Goal: Task Accomplishment & Management: Manage account settings

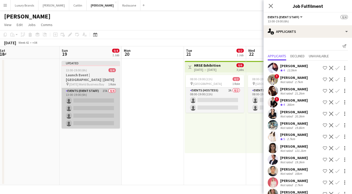
scroll to position [0, 175]
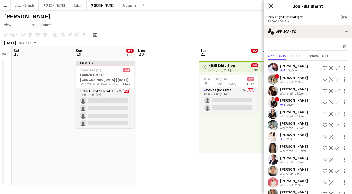
click at [272, 4] on icon at bounding box center [270, 5] width 5 height 5
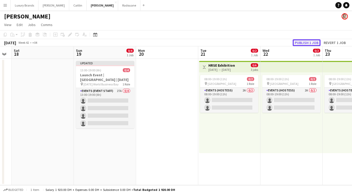
click at [308, 43] on button "Publish 1 job" at bounding box center [307, 42] width 28 height 7
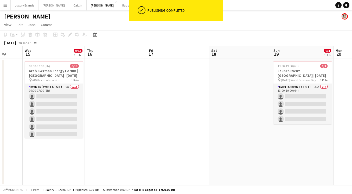
scroll to position [0, 161]
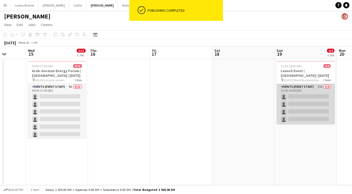
click at [303, 88] on app-card-role "Events (Event Staff) 27A 0/4 13:00-19:00 (6h) single-neutral-actions single-neu…" at bounding box center [306, 104] width 58 height 40
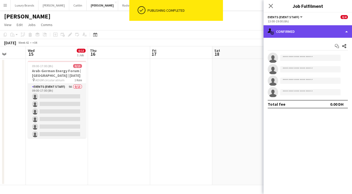
click at [292, 33] on div "single-neutral-actions-check-2 Confirmed" at bounding box center [308, 31] width 89 height 13
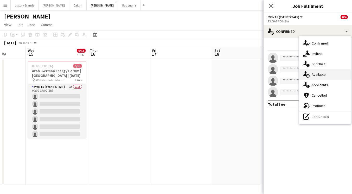
click at [323, 73] on span "Available" at bounding box center [319, 74] width 14 height 5
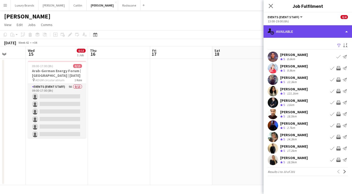
click at [287, 30] on div "single-neutral-actions-upload Available" at bounding box center [308, 31] width 89 height 13
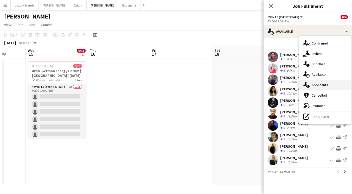
click at [317, 85] on span "Applicants" at bounding box center [320, 85] width 16 height 5
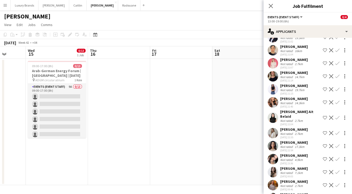
scroll to position [0, 0]
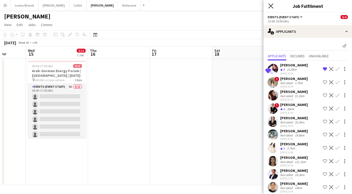
click at [271, 4] on icon "Close pop-in" at bounding box center [270, 5] width 5 height 5
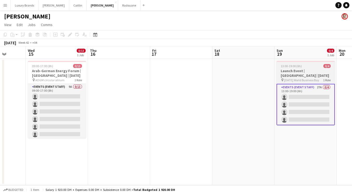
click at [308, 66] on div "13:00-19:00 (6h) 0/4" at bounding box center [306, 66] width 58 height 4
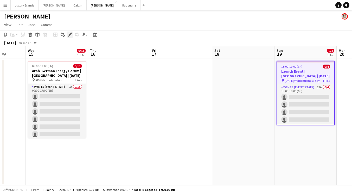
click at [69, 36] on icon at bounding box center [69, 34] width 3 height 3
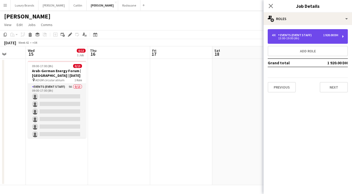
click at [304, 38] on div "13:00-19:00 (6h)" at bounding box center [305, 38] width 66 height 3
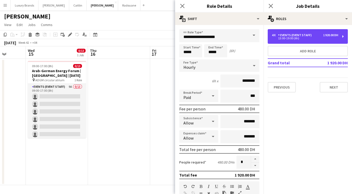
scroll to position [159, 0]
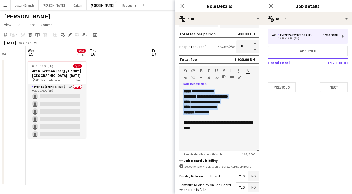
drag, startPoint x: 220, startPoint y: 68, endPoint x: 165, endPoint y: 23, distance: 71.8
click at [165, 23] on body "Menu Boards Boards Boards All jobs Status Workforce Workforce My Workforce Recr…" at bounding box center [176, 97] width 352 height 194
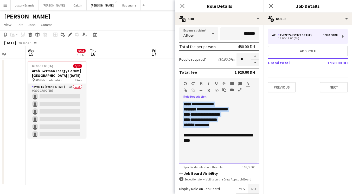
copy div "**********"
